Goal: Transaction & Acquisition: Purchase product/service

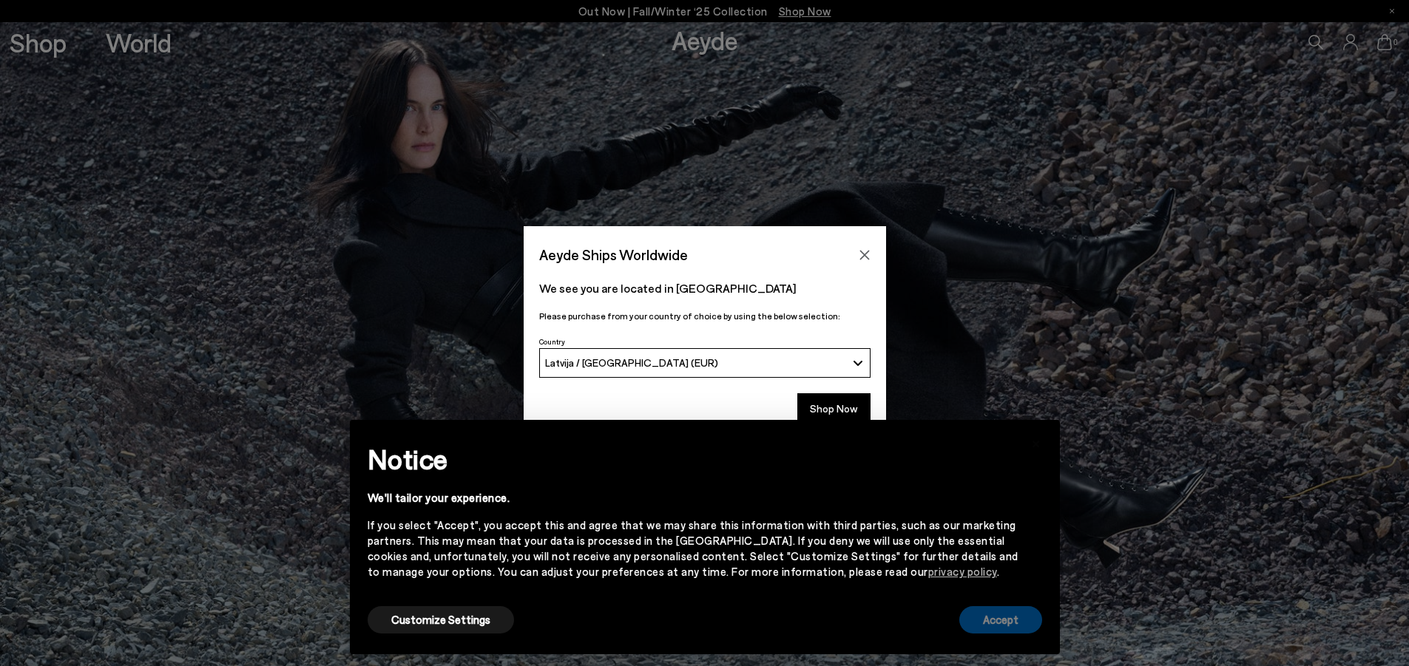
click at [982, 621] on button "Accept" at bounding box center [1000, 620] width 83 height 27
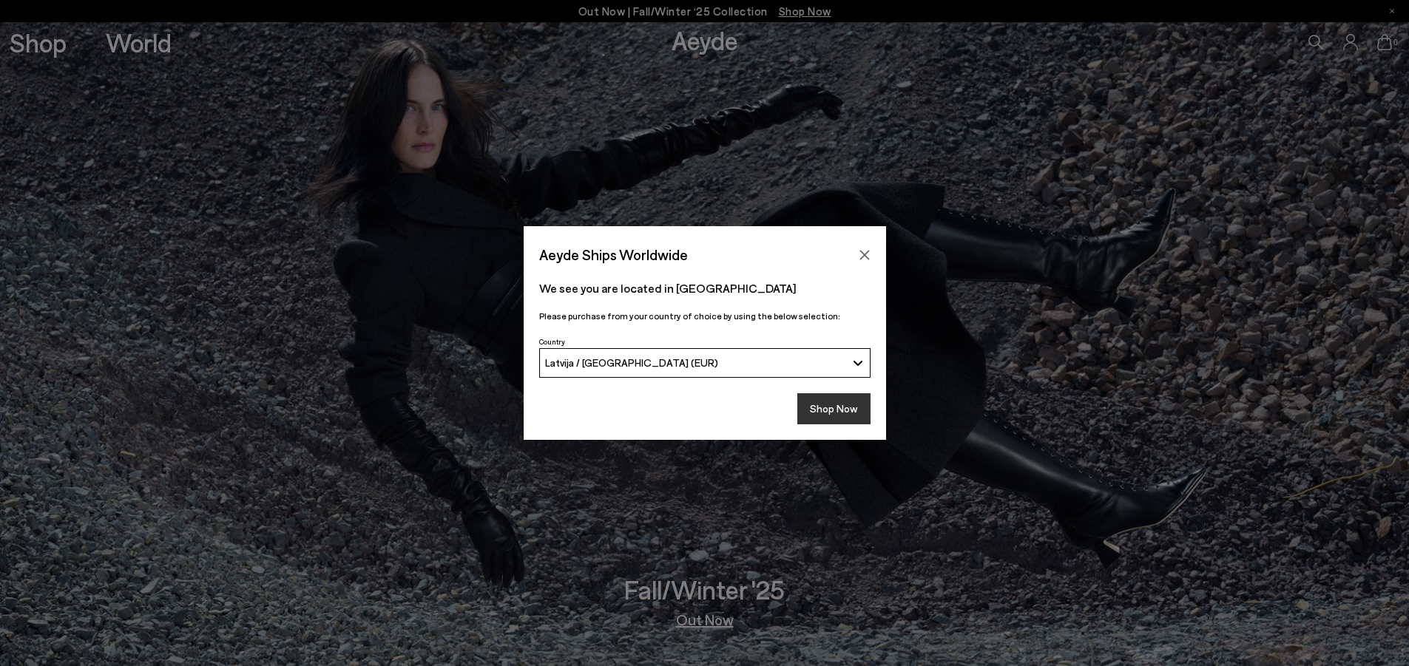
click at [850, 407] on button "Shop Now" at bounding box center [833, 409] width 73 height 31
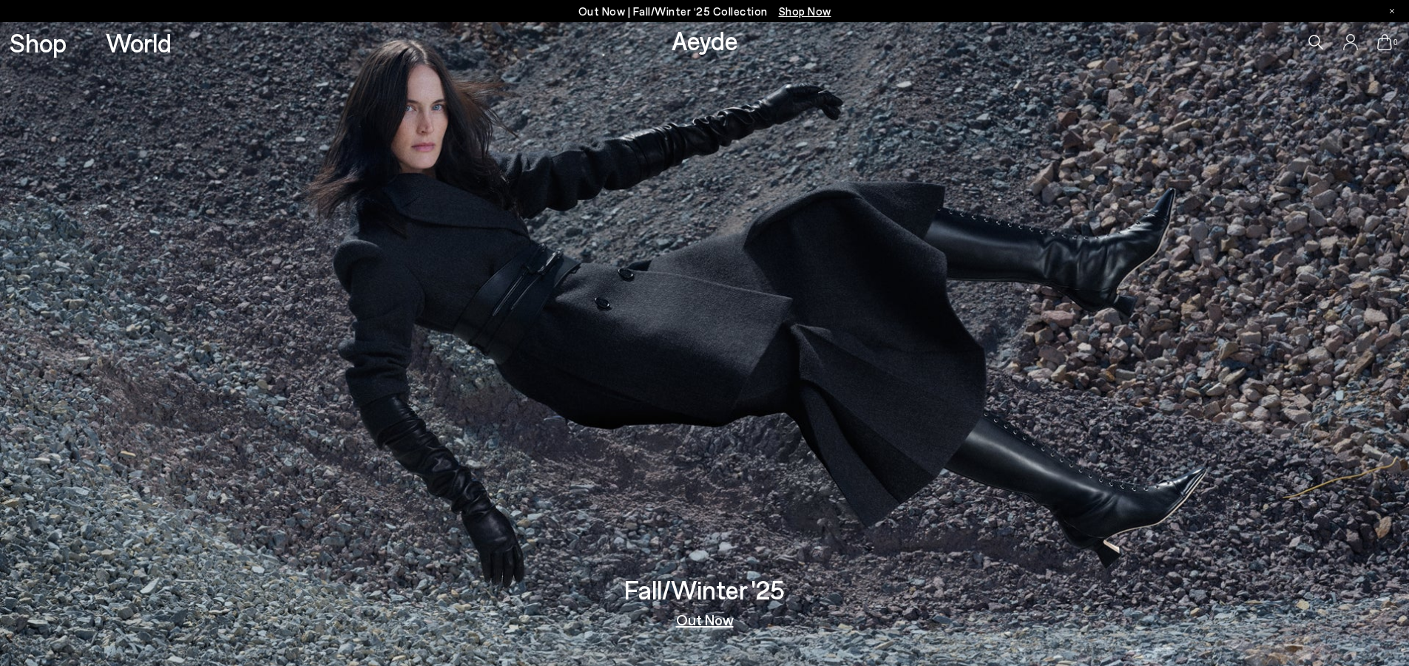
click at [707, 620] on link "Out Now" at bounding box center [705, 619] width 58 height 15
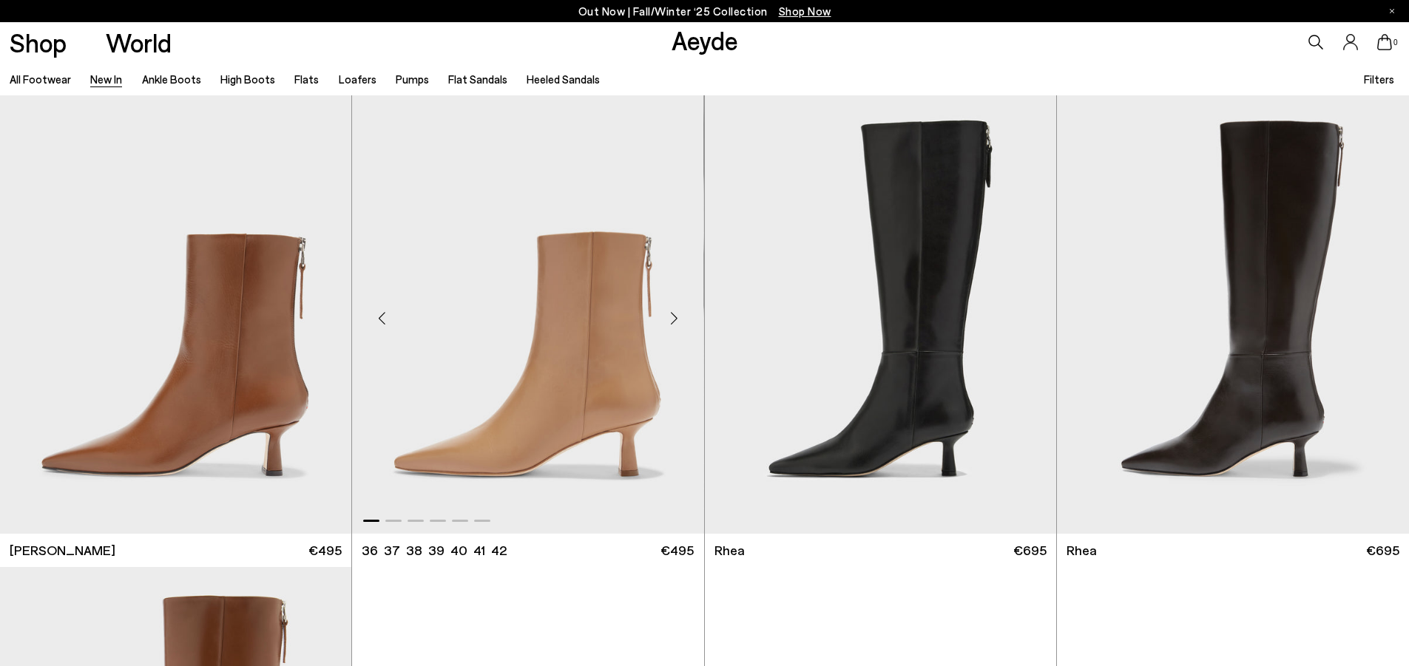
scroll to position [3255, 0]
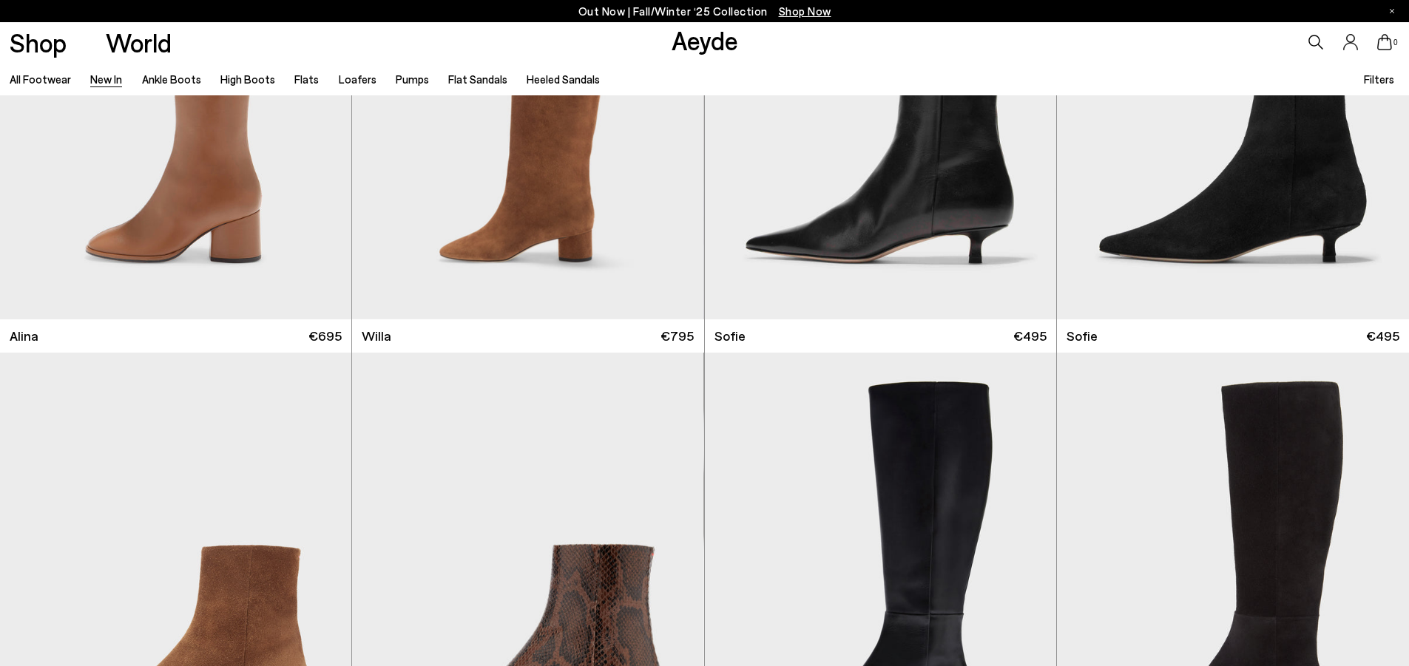
scroll to position [6288, 0]
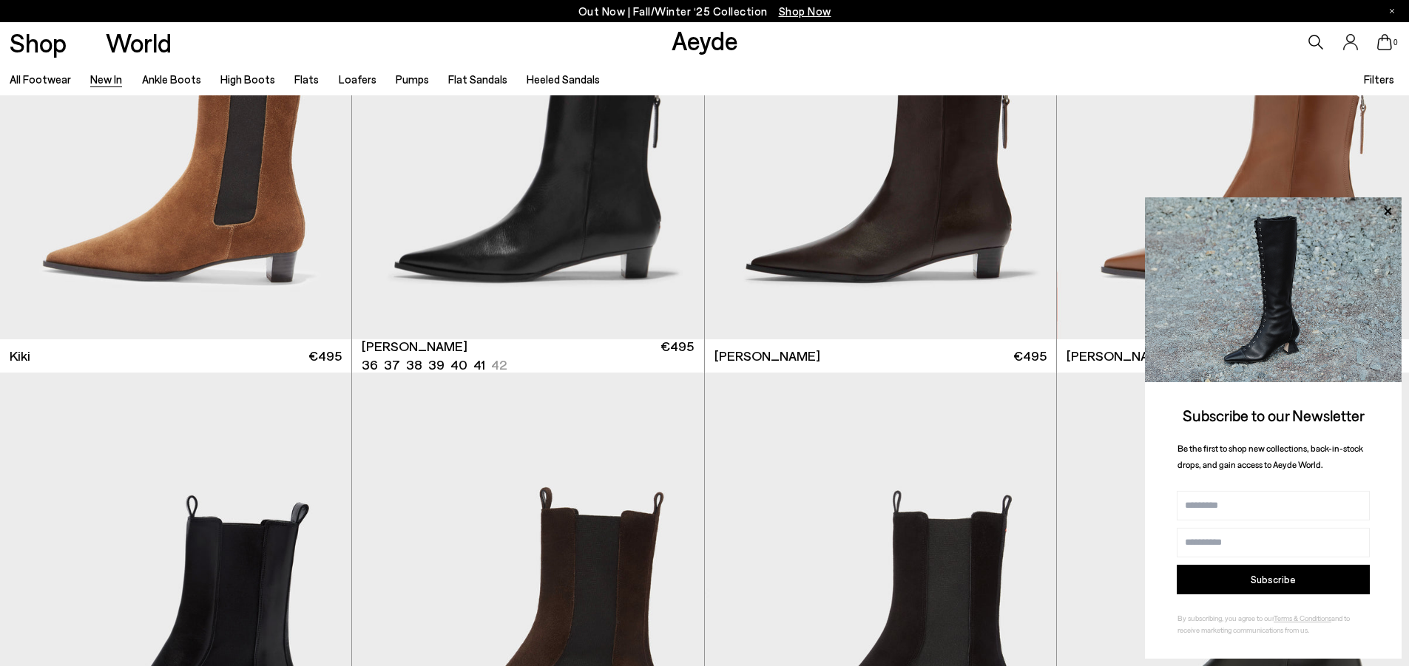
scroll to position [7397, 0]
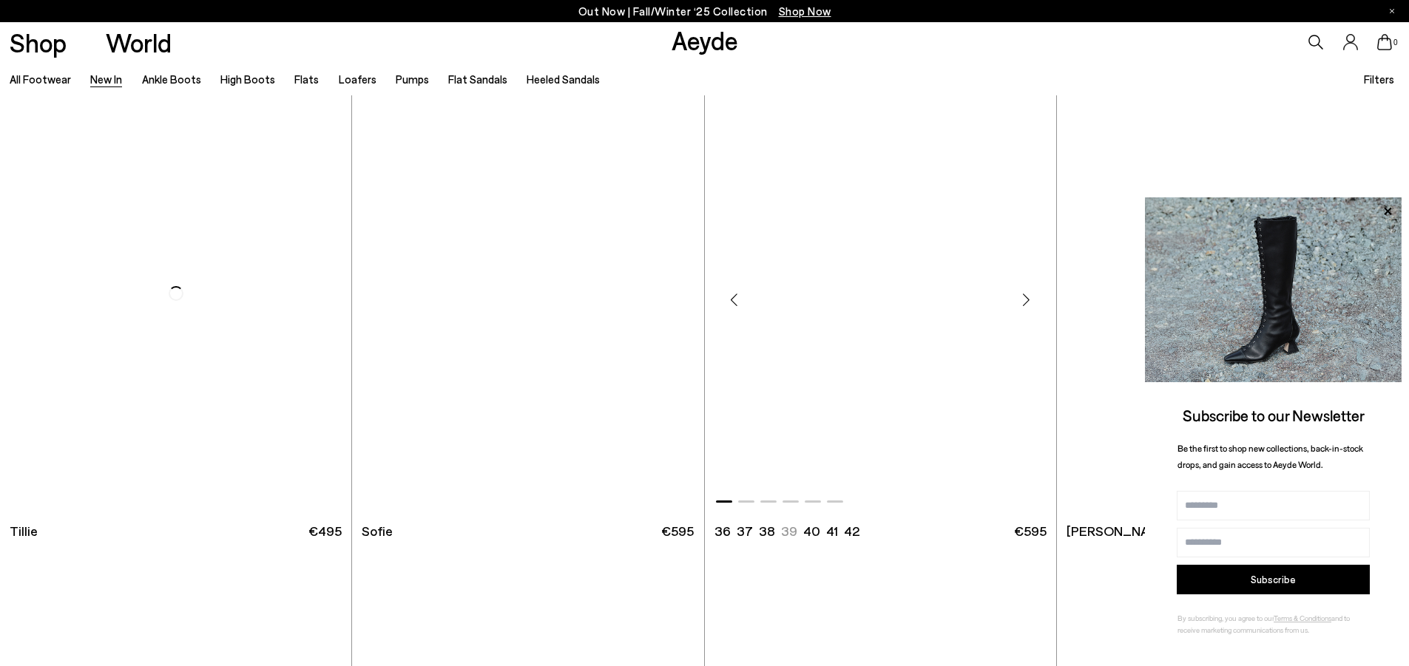
scroll to position [11244, 0]
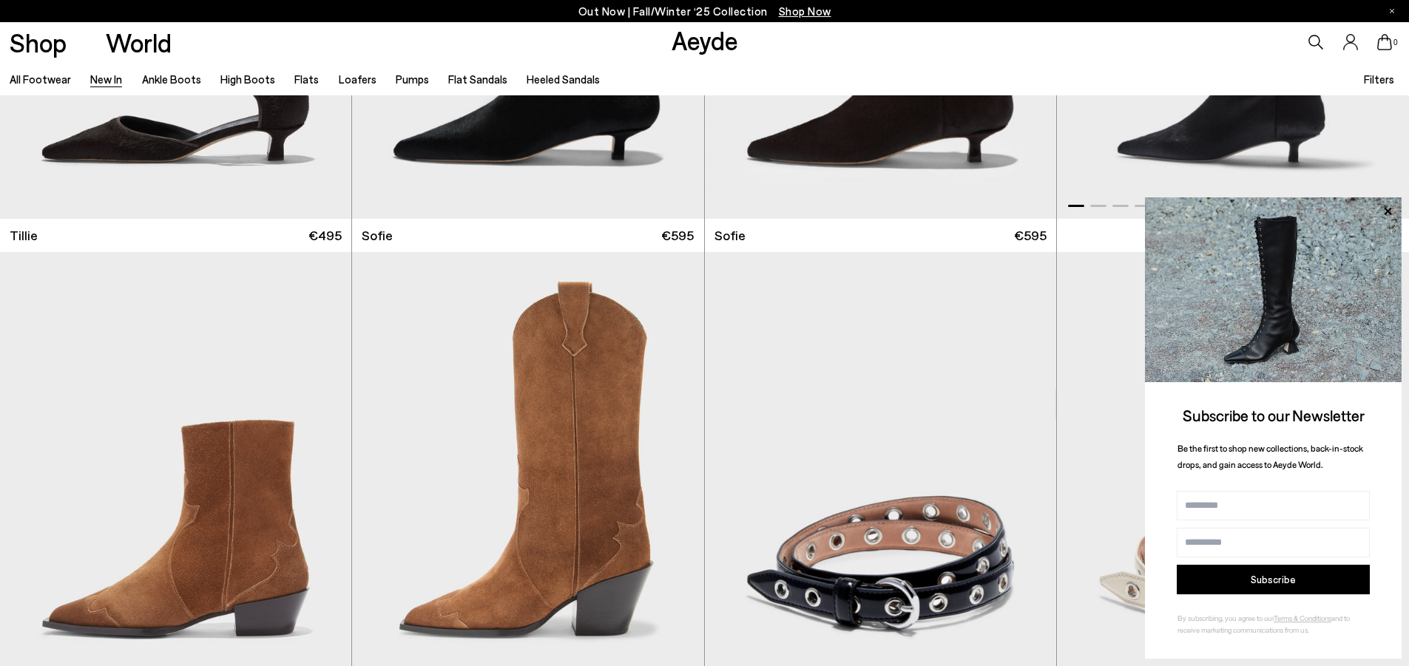
click at [1391, 208] on icon at bounding box center [1387, 211] width 19 height 19
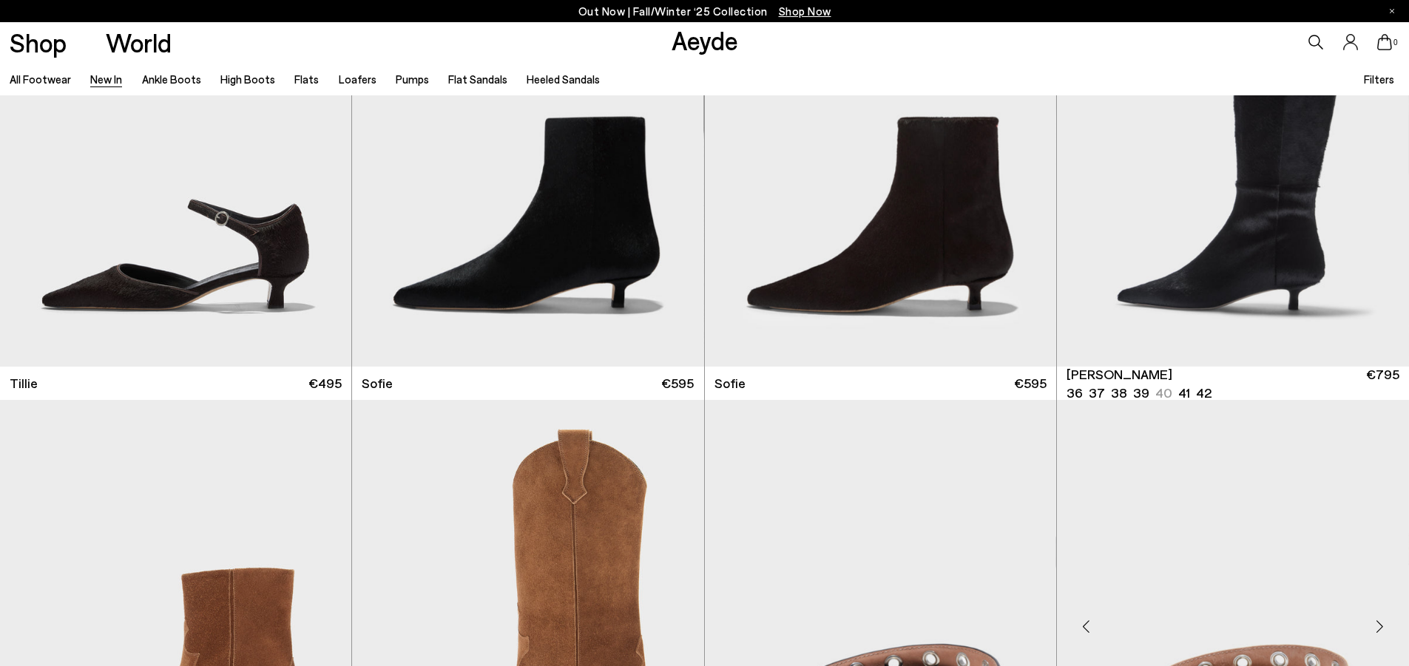
scroll to position [10948, 0]
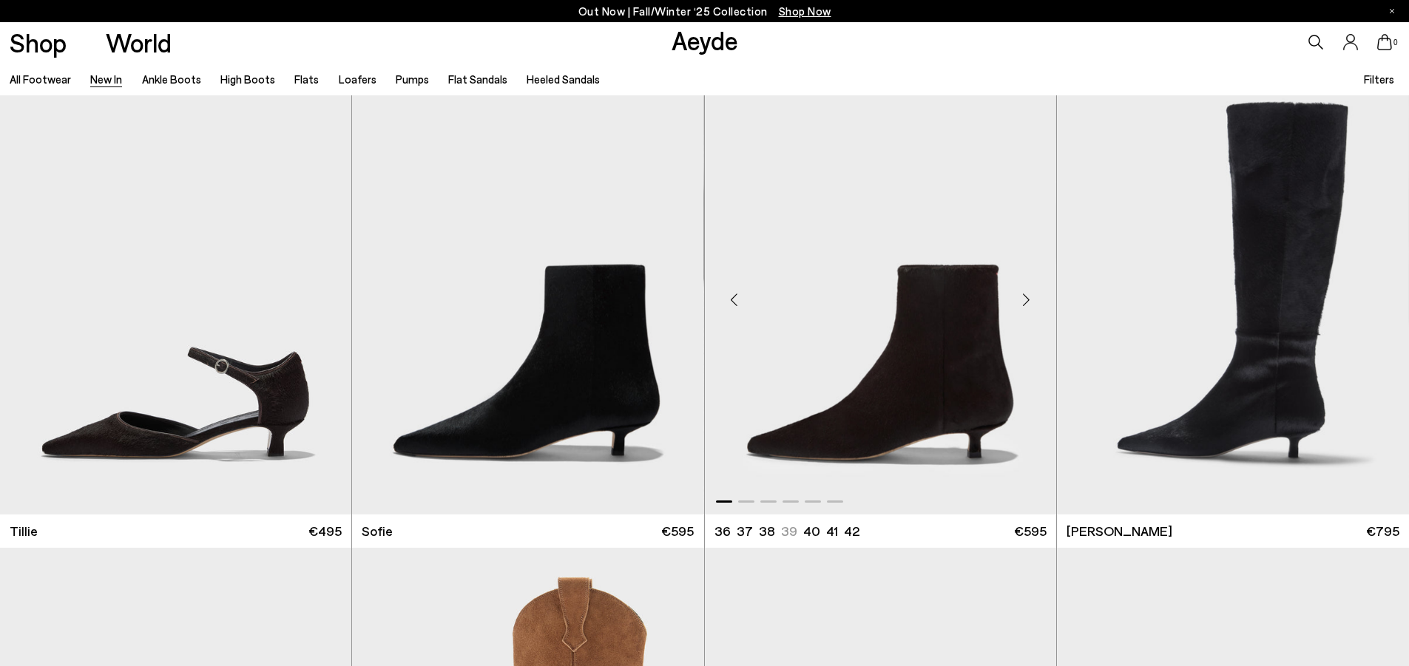
click at [1022, 300] on div "Next slide" at bounding box center [1027, 299] width 44 height 44
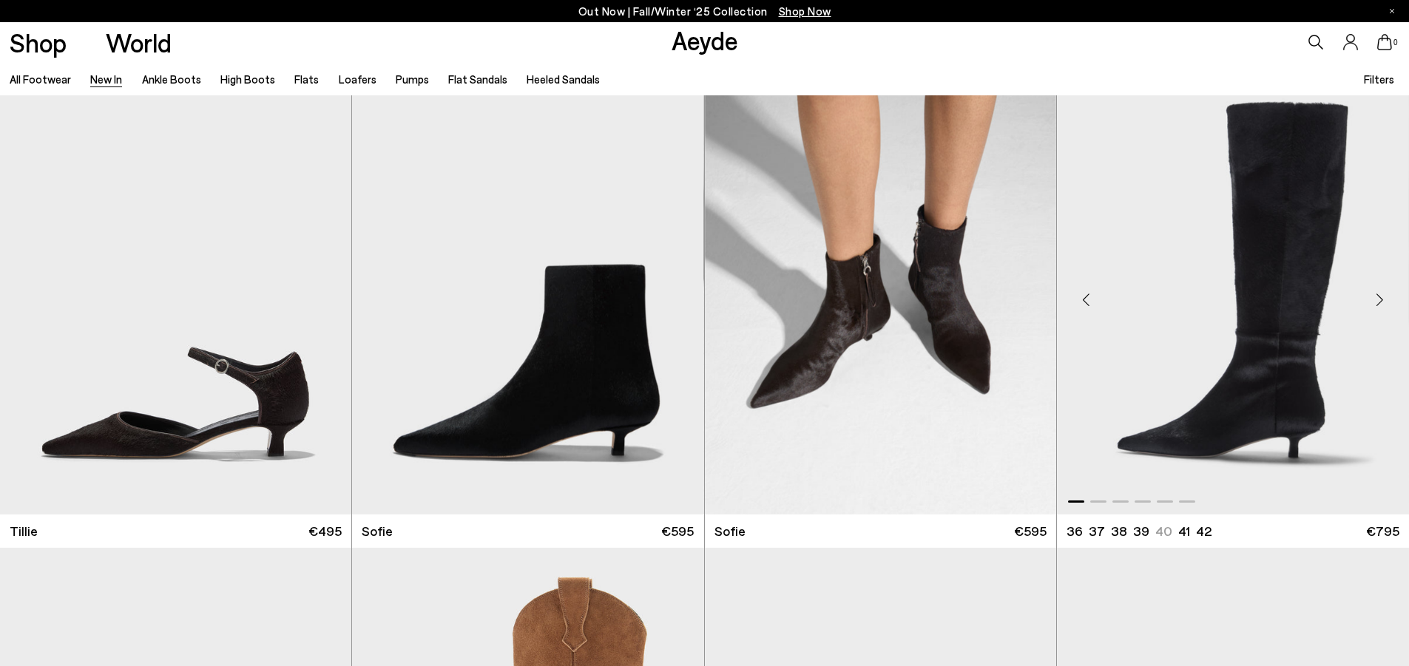
click at [1380, 297] on div "Next slide" at bounding box center [1379, 299] width 44 height 44
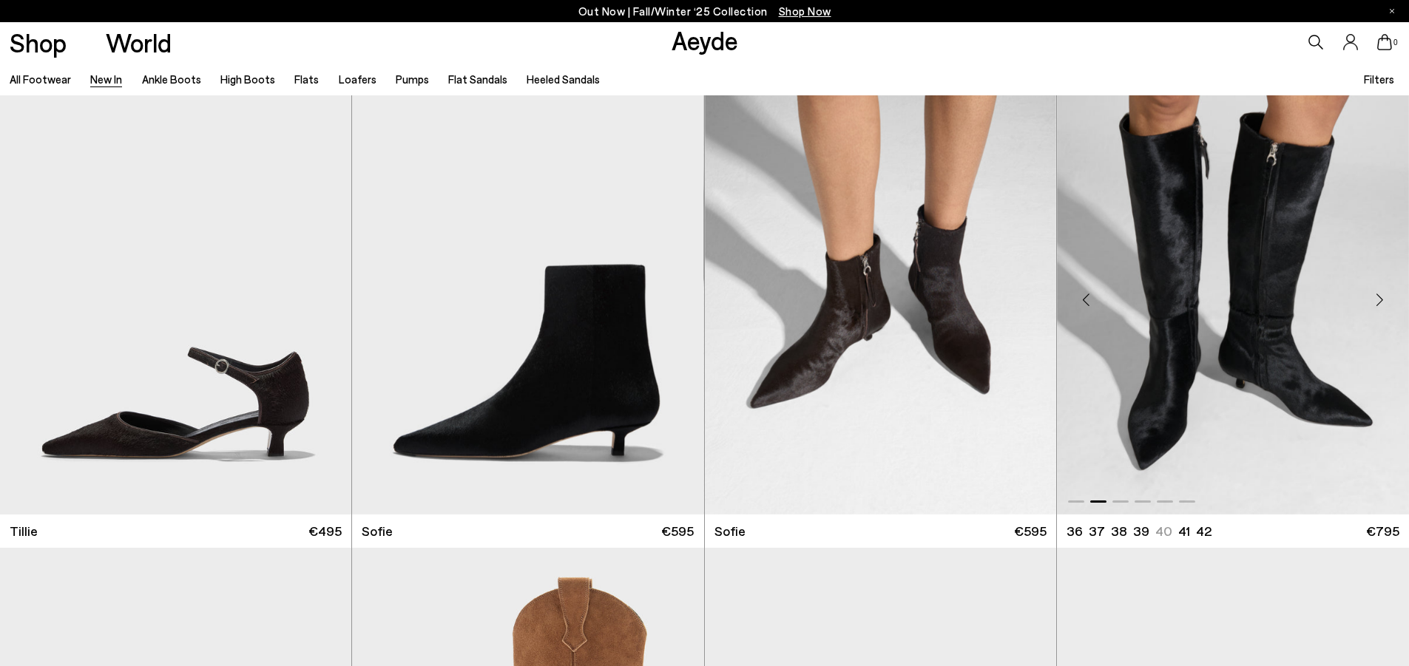
click at [1380, 297] on div "Next slide" at bounding box center [1379, 299] width 44 height 44
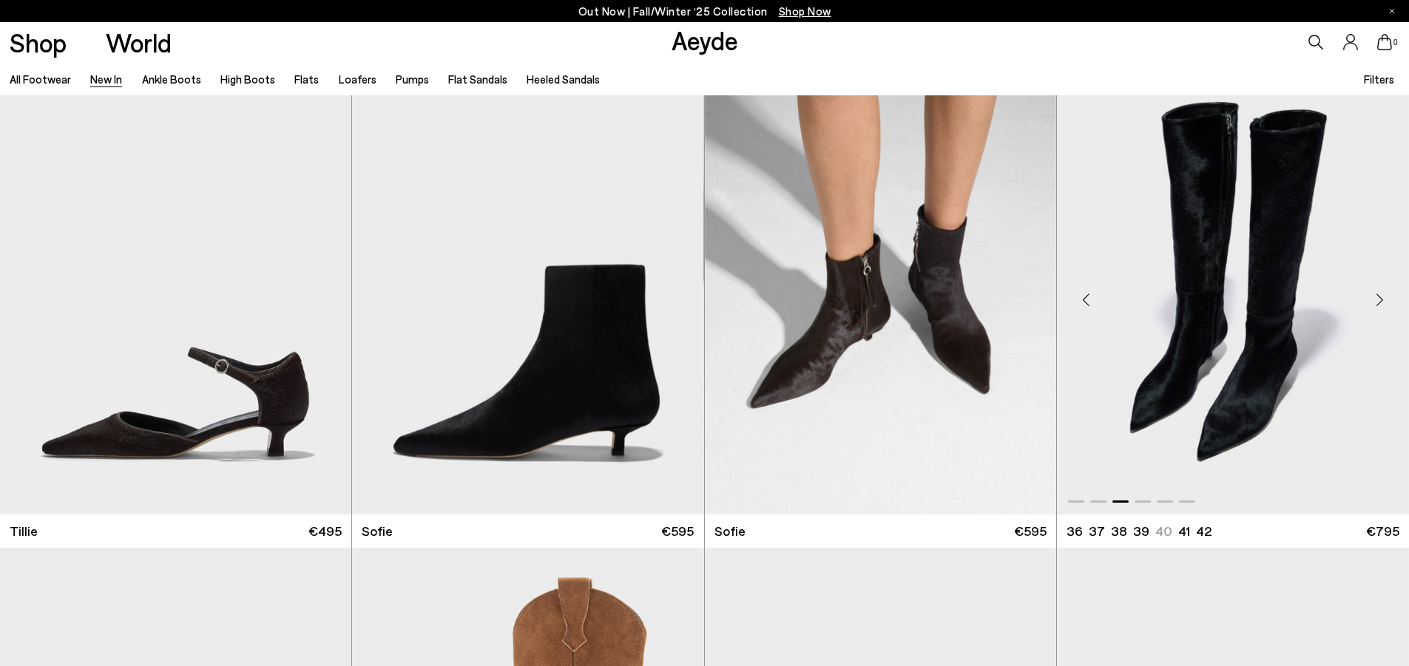
click at [1380, 297] on div "Next slide" at bounding box center [1379, 299] width 44 height 44
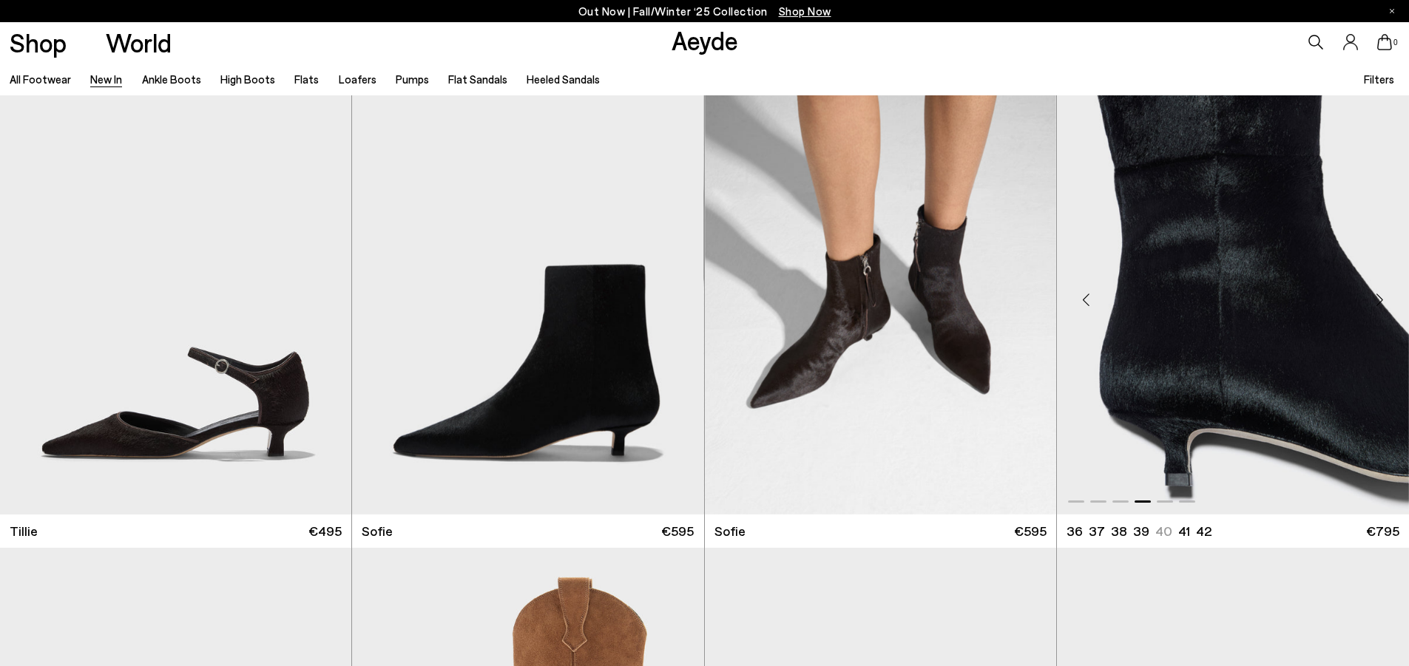
click at [1380, 297] on div "Next slide" at bounding box center [1379, 299] width 44 height 44
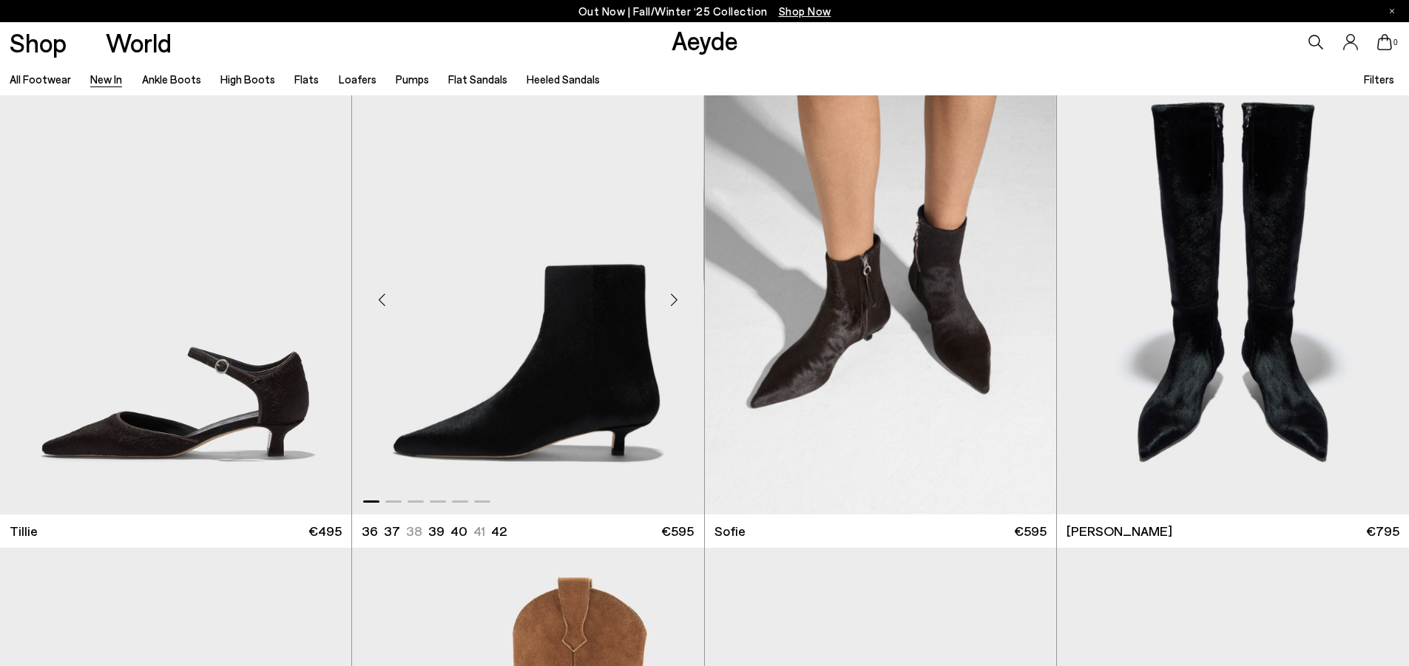
click at [675, 298] on div "Next slide" at bounding box center [674, 299] width 44 height 44
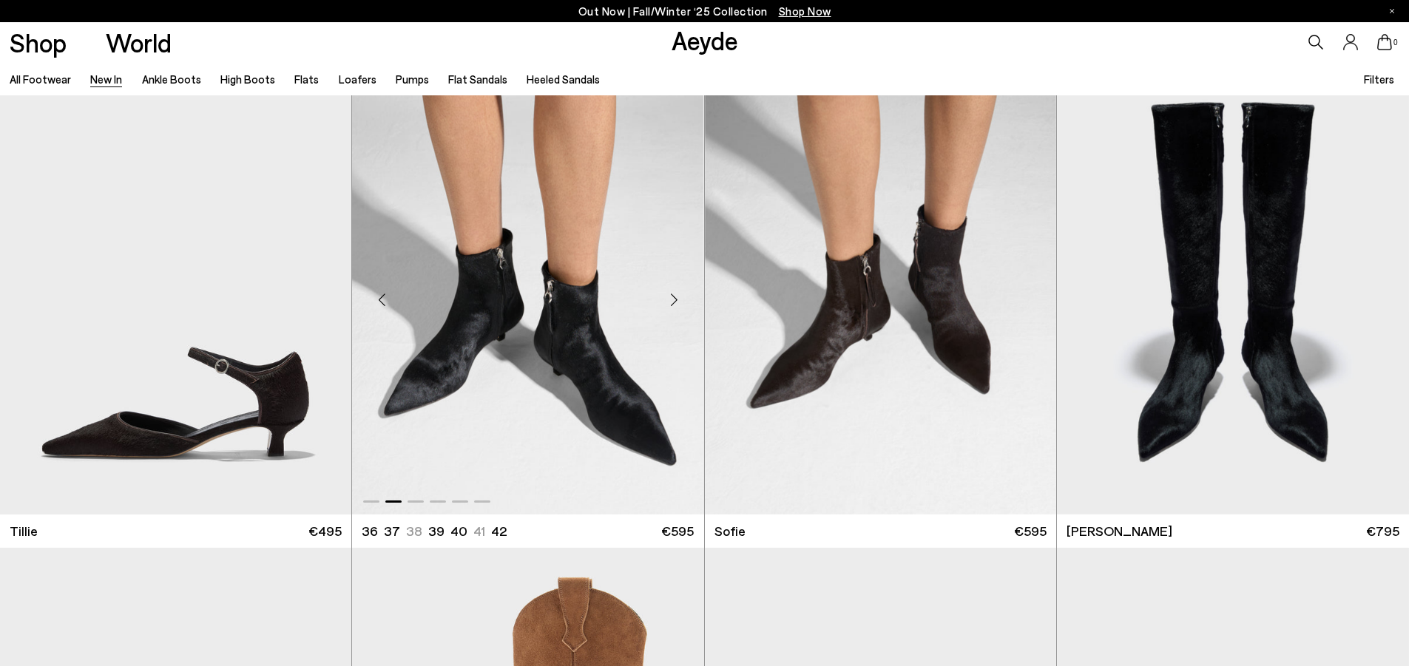
click at [675, 298] on div "Next slide" at bounding box center [674, 299] width 44 height 44
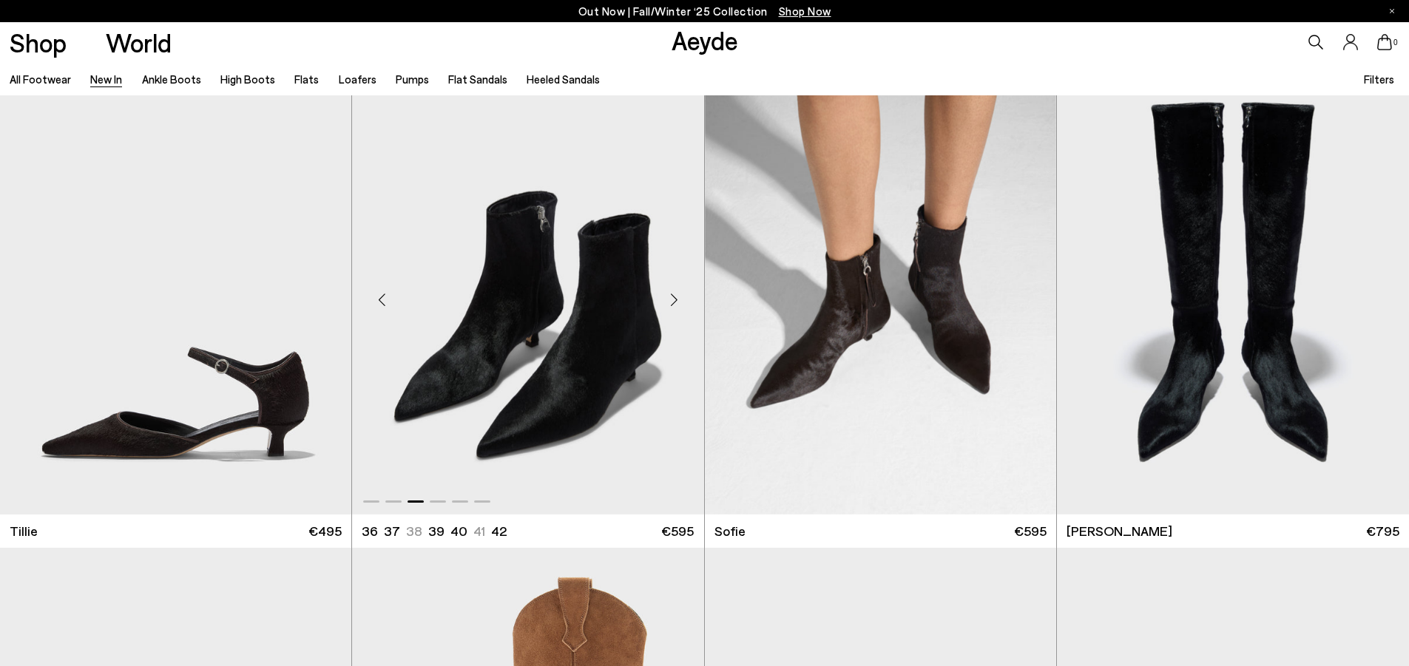
click at [675, 298] on div "Next slide" at bounding box center [674, 299] width 44 height 44
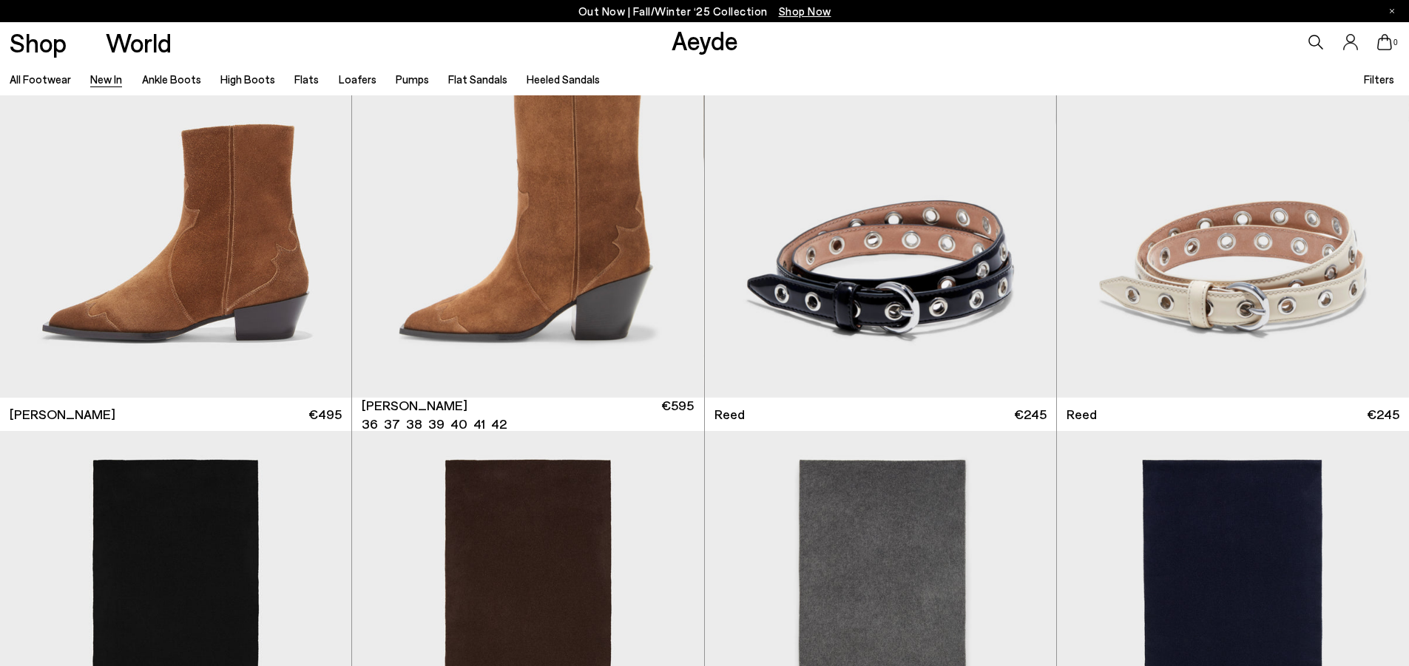
scroll to position [11687, 0]
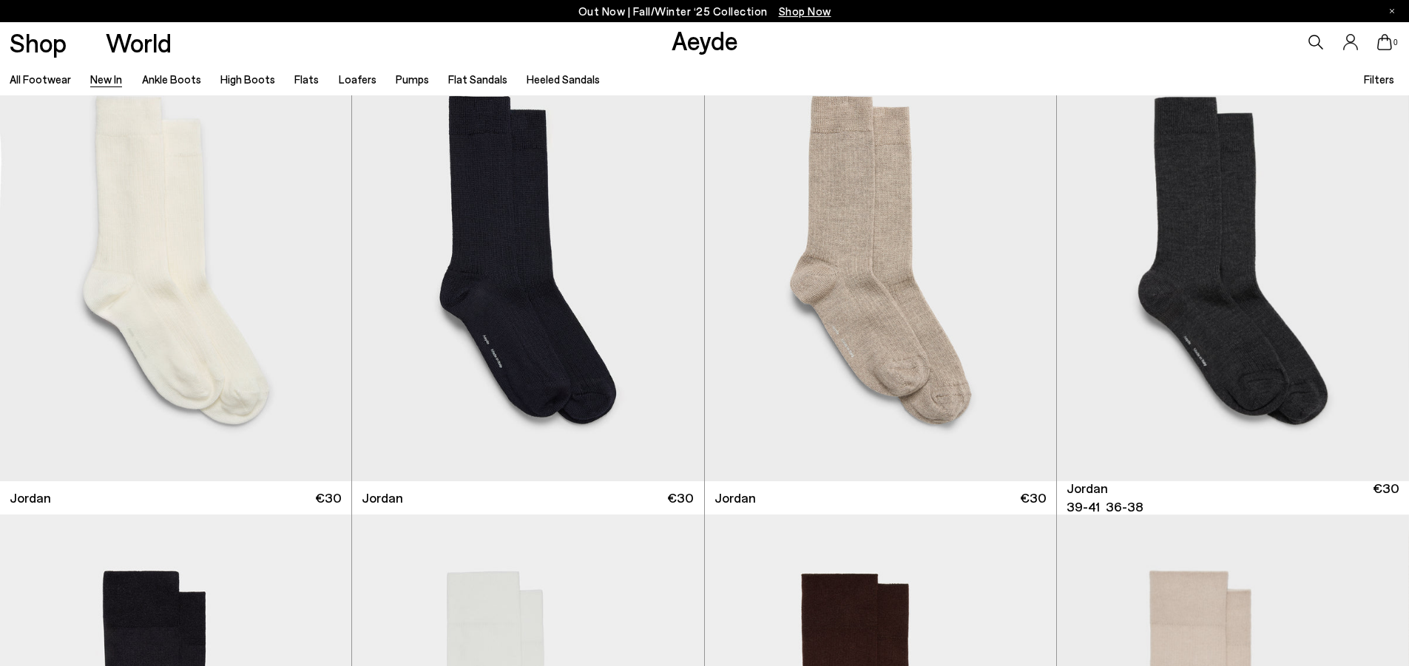
scroll to position [13874, 0]
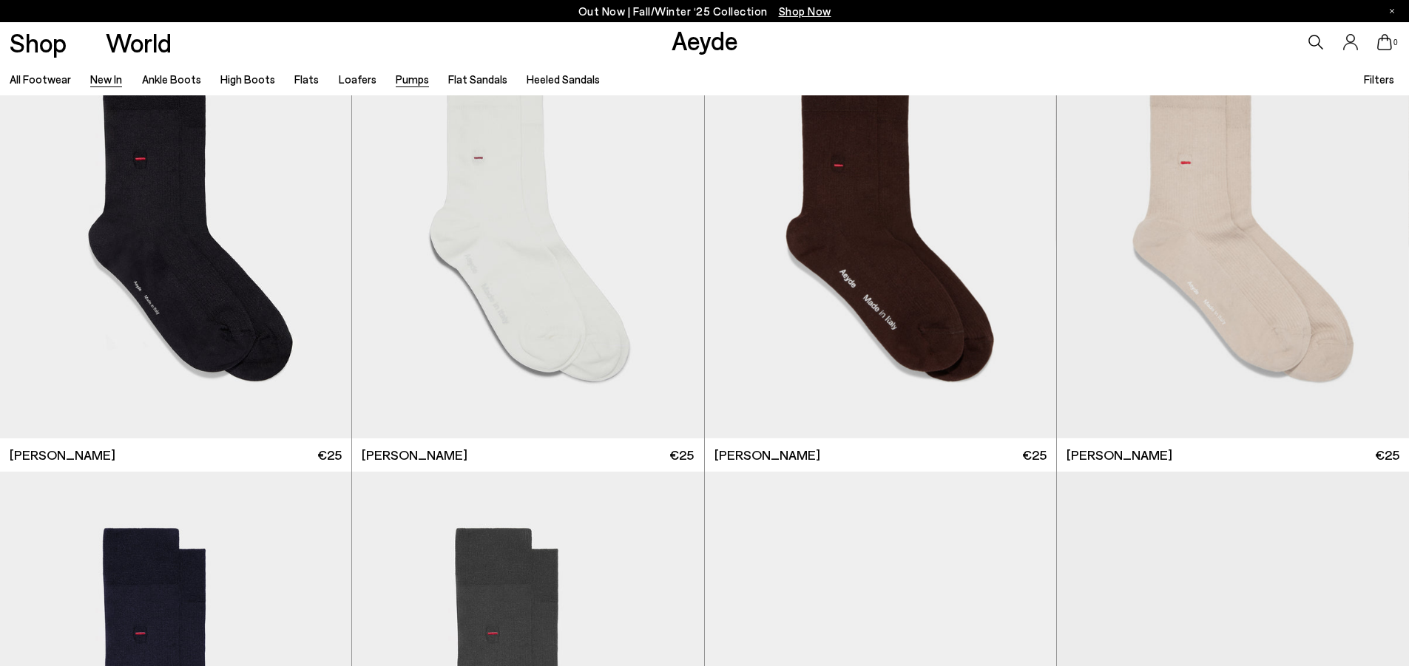
click at [410, 77] on link "Pumps" at bounding box center [412, 78] width 33 height 13
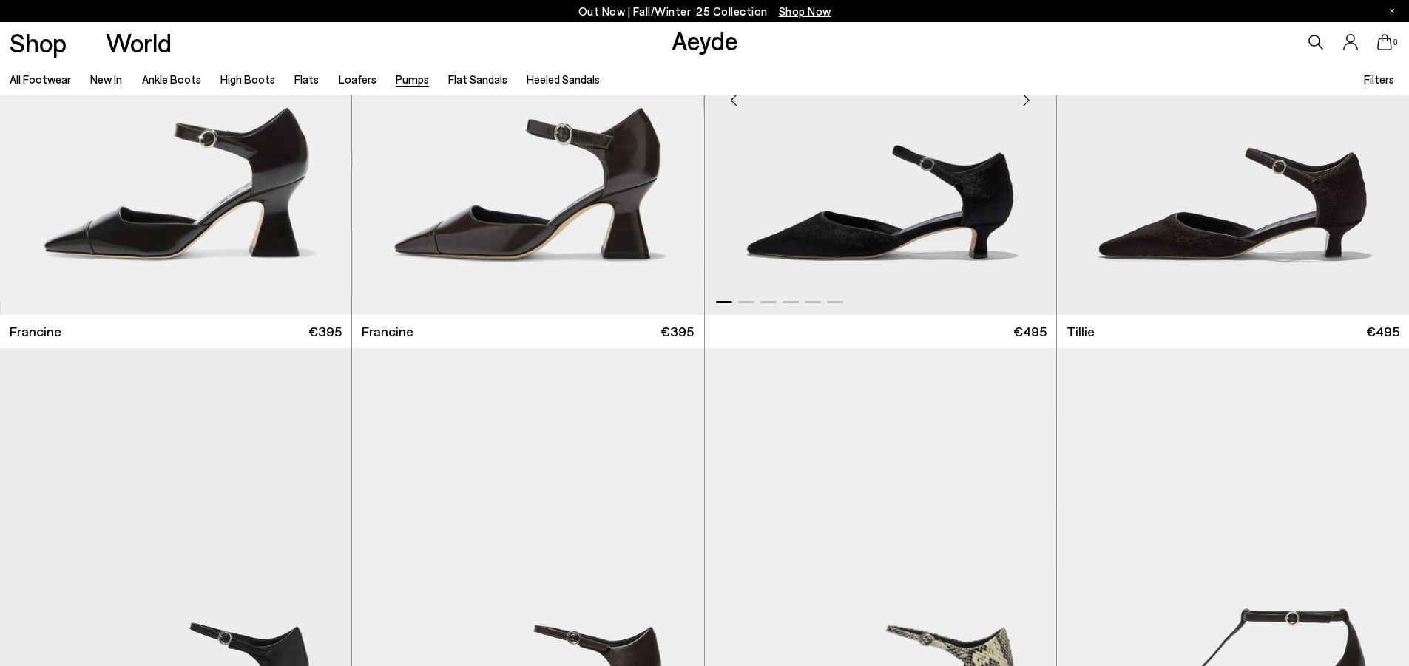
scroll to position [518, 0]
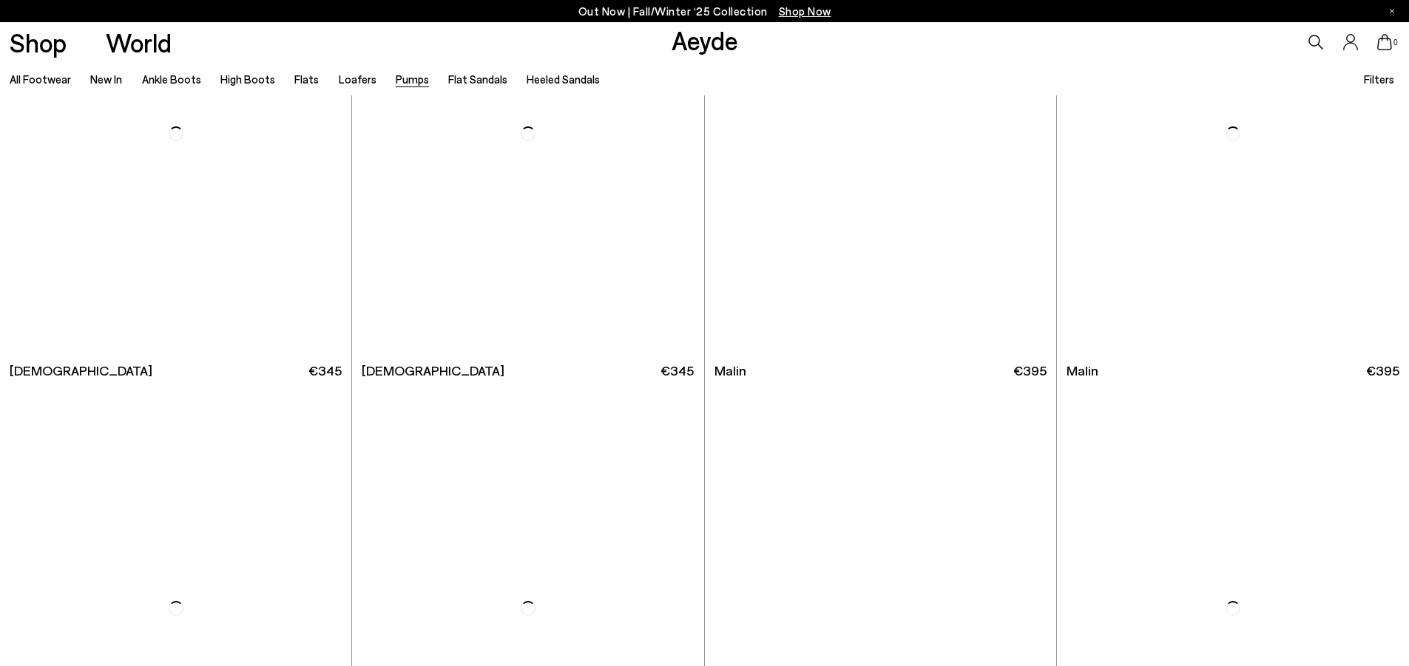
scroll to position [3403, 0]
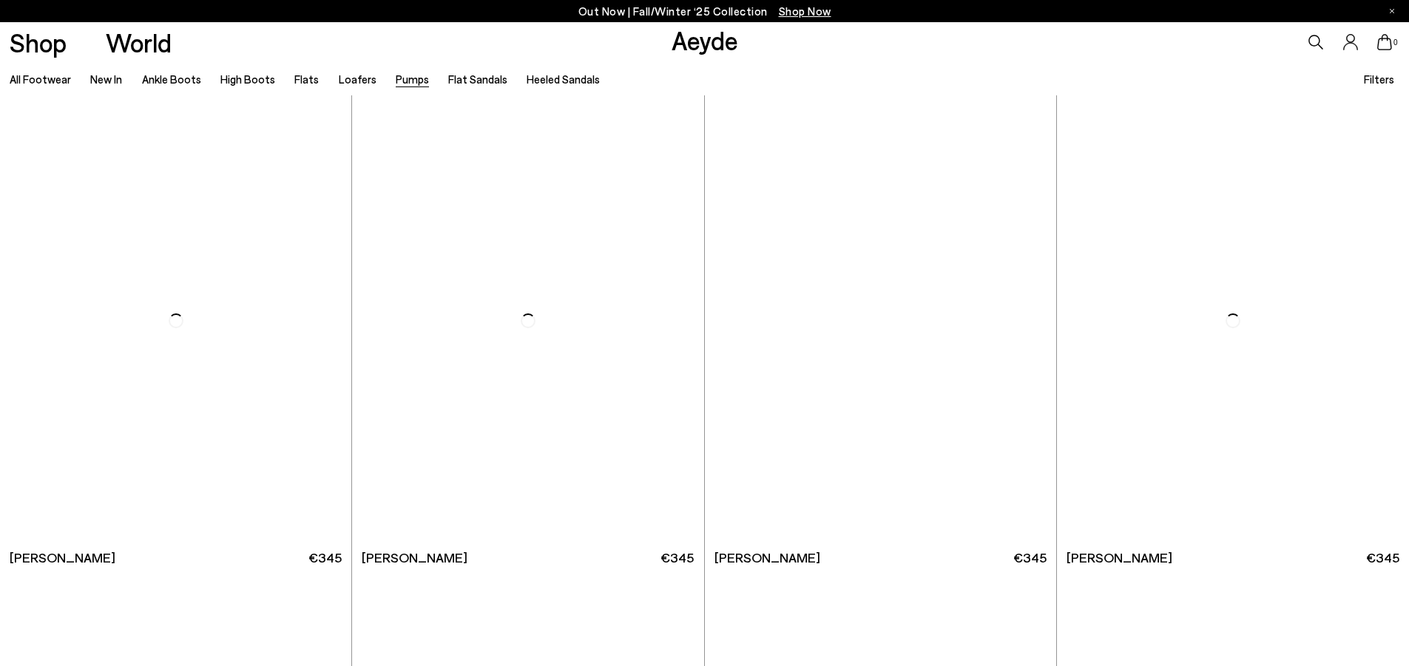
scroll to position [6214, 0]
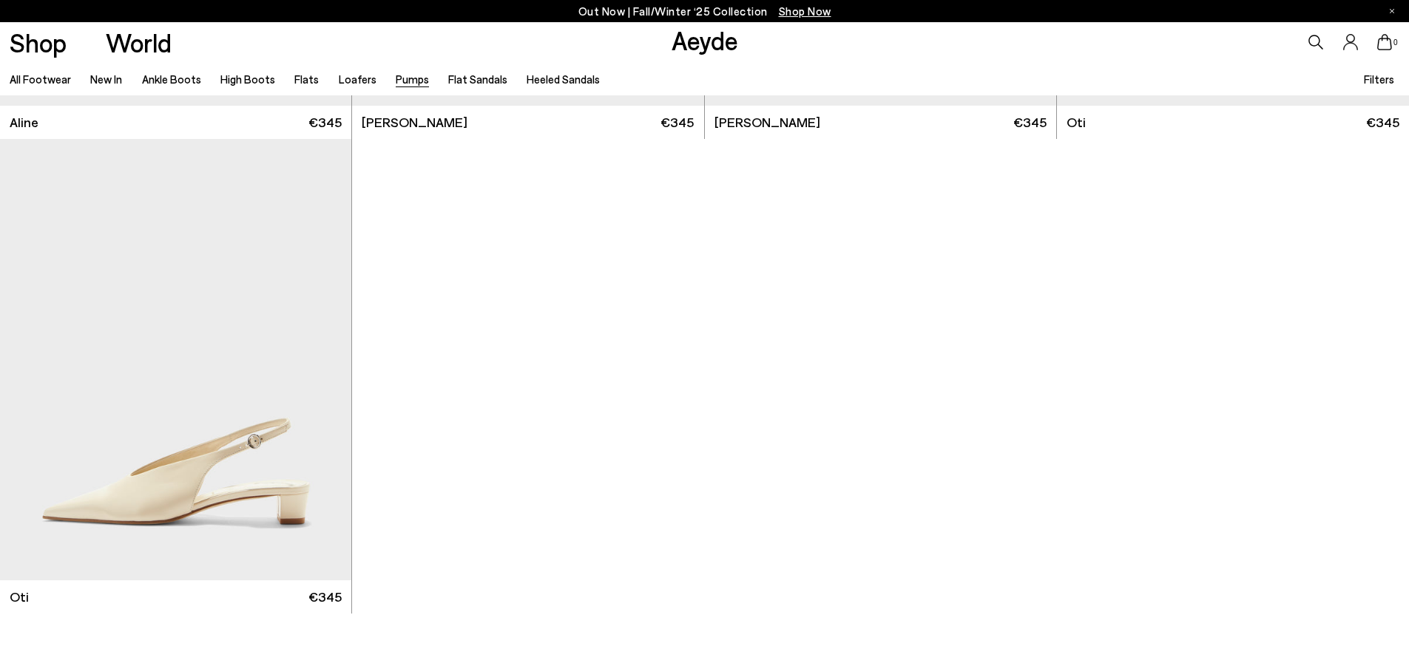
scroll to position [8655, 0]
